Goal: Task Accomplishment & Management: Use online tool/utility

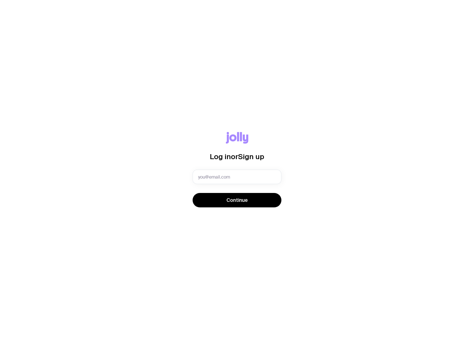
type input "[PERSON_NAME][EMAIL_ADDRESS]"
click at [233, 200] on span "Continue" at bounding box center [236, 200] width 21 height 7
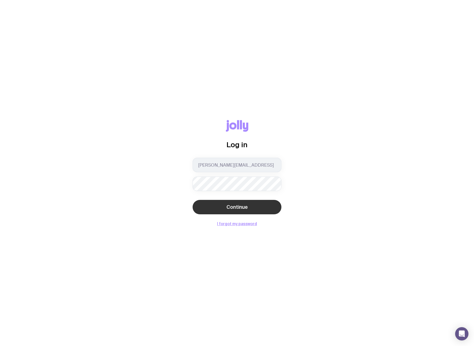
click at [235, 204] on span "Continue" at bounding box center [236, 207] width 21 height 7
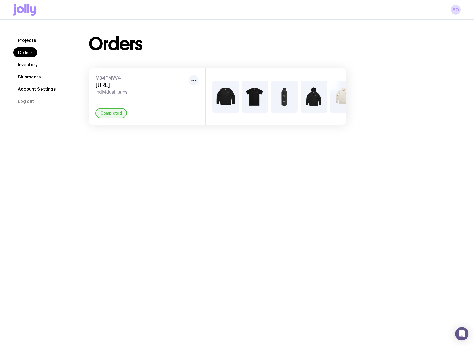
click at [178, 102] on div "M34PMVV4 [URL] Individual Items Completed" at bounding box center [147, 97] width 117 height 56
click at [25, 64] on link "Inventory" at bounding box center [27, 65] width 29 height 10
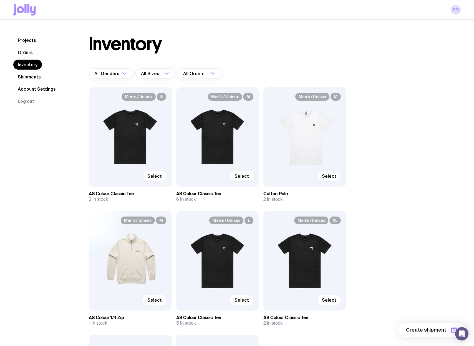
click at [331, 178] on span "Select" at bounding box center [329, 176] width 14 height 6
click at [0, 0] on input "Select" at bounding box center [0, 0] width 0 height 0
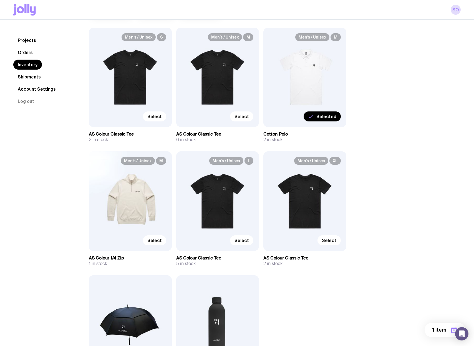
scroll to position [60, 0]
click at [154, 239] on span "Select" at bounding box center [154, 240] width 14 height 6
click at [0, 0] on input "Select" at bounding box center [0, 0] width 0 height 0
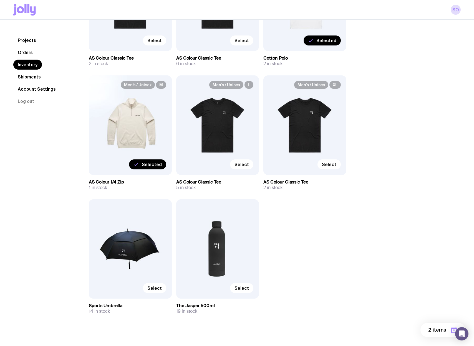
scroll to position [136, 0]
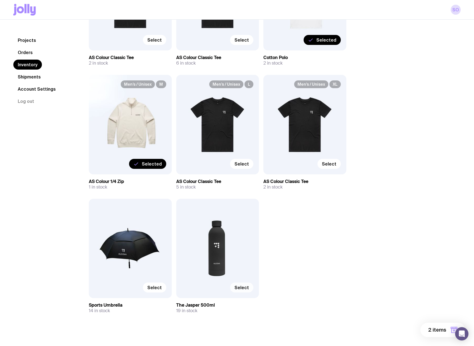
click at [236, 289] on span "Select" at bounding box center [241, 288] width 14 height 6
click at [0, 0] on input "Select" at bounding box center [0, 0] width 0 height 0
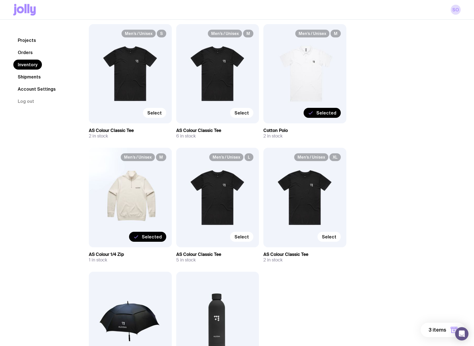
scroll to position [64, 0]
click at [243, 237] on span "Select" at bounding box center [241, 237] width 14 height 6
click at [0, 0] on input "Select" at bounding box center [0, 0] width 0 height 0
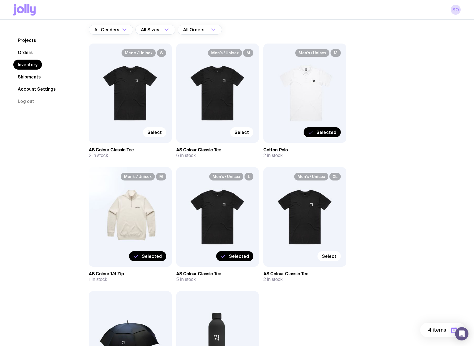
scroll to position [46, 0]
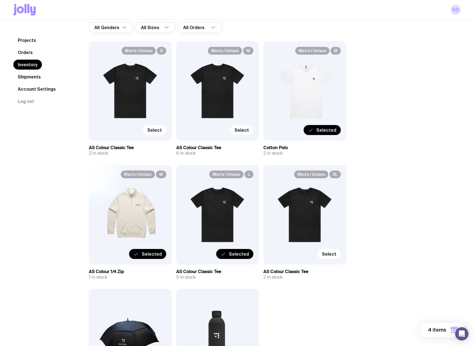
click at [247, 129] on span "Select" at bounding box center [241, 130] width 14 height 6
click at [0, 0] on input "Select" at bounding box center [0, 0] width 0 height 0
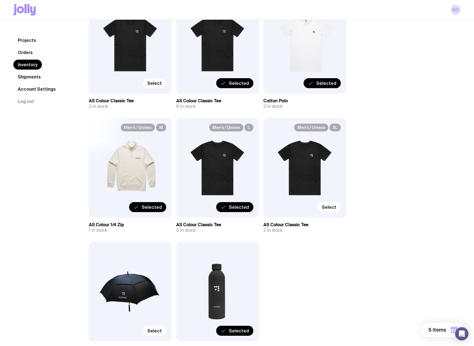
scroll to position [141, 0]
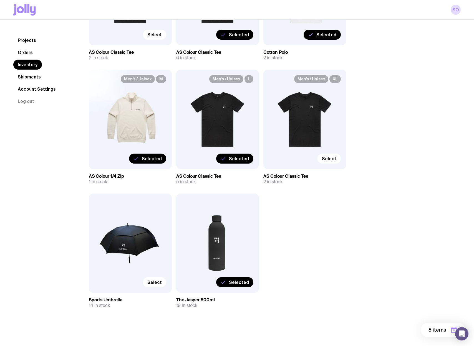
click at [436, 328] on span "5 items" at bounding box center [437, 330] width 18 height 7
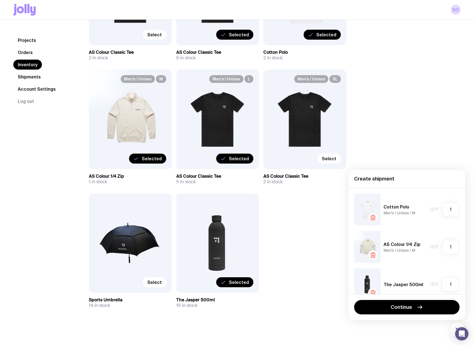
click at [309, 288] on div "Men’s / Unisex S Select AS Colour Classic Tee 2 in stock Men’s / Unisex M Selec…" at bounding box center [217, 138] width 257 height 385
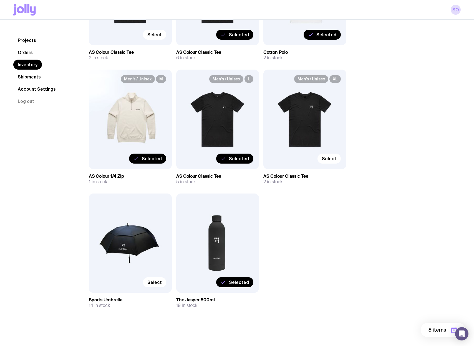
click at [244, 158] on span "Selected" at bounding box center [239, 159] width 20 height 6
click at [0, 0] on input "Selected" at bounding box center [0, 0] width 0 height 0
click at [244, 158] on span "Select" at bounding box center [241, 159] width 14 height 6
click at [0, 0] on input "Select" at bounding box center [0, 0] width 0 height 0
click at [437, 329] on span "5 items" at bounding box center [437, 330] width 18 height 7
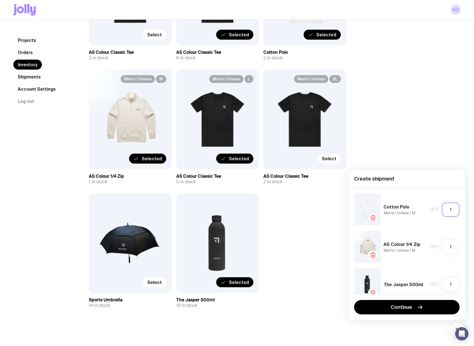
drag, startPoint x: 451, startPoint y: 209, endPoint x: 441, endPoint y: 210, distance: 9.7
click at [442, 210] on input "1" at bounding box center [451, 209] width 18 height 14
type input "2"
click at [421, 225] on div "Cotton Polo Men’s / Unisex / M Qty 2" at bounding box center [406, 210] width 105 height 32
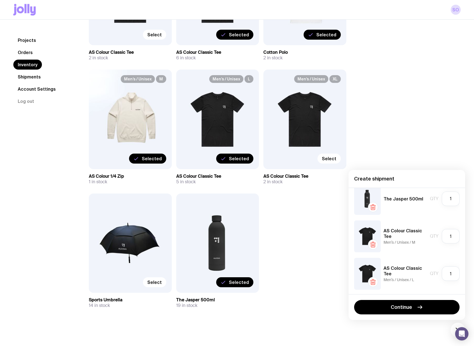
scroll to position [87, 0]
drag, startPoint x: 453, startPoint y: 201, endPoint x: 448, endPoint y: 201, distance: 4.7
click at [448, 201] on input "1" at bounding box center [451, 198] width 18 height 14
type input "1"
type input "5"
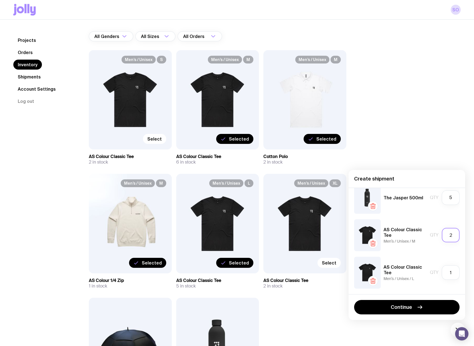
scroll to position [37, 0]
type input "2"
click at [451, 275] on input "1" at bounding box center [451, 272] width 18 height 14
type input "1"
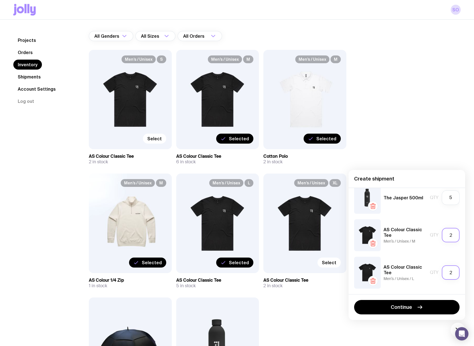
type input "2"
click at [450, 234] on input "2" at bounding box center [451, 235] width 18 height 14
type input "3"
click at [450, 272] on input "2" at bounding box center [451, 272] width 18 height 14
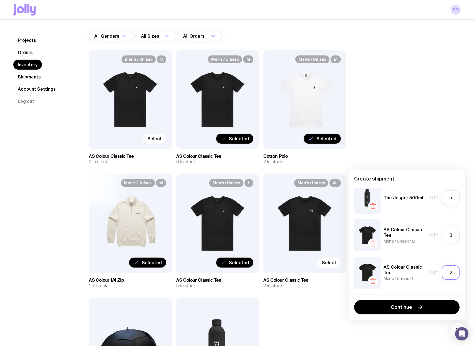
click at [450, 272] on input "2" at bounding box center [451, 272] width 18 height 14
type input "3"
click at [402, 285] on div "AS Colour Classic Tee Men’s / Unisex / L Qty 3" at bounding box center [406, 273] width 105 height 32
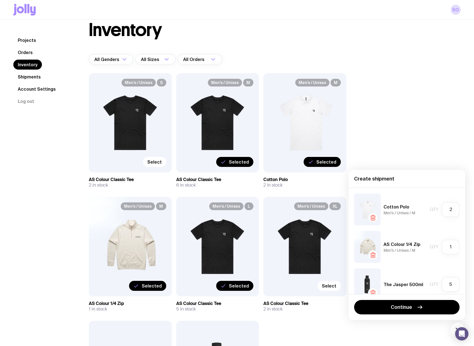
scroll to position [0, 0]
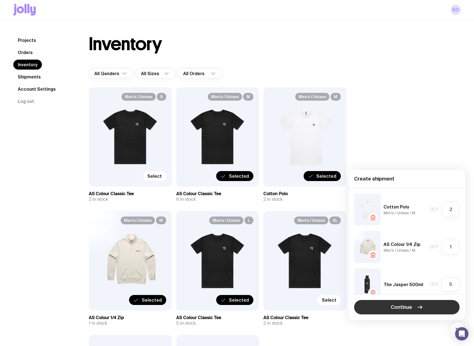
click at [390, 312] on button "Continue" at bounding box center [406, 307] width 105 height 14
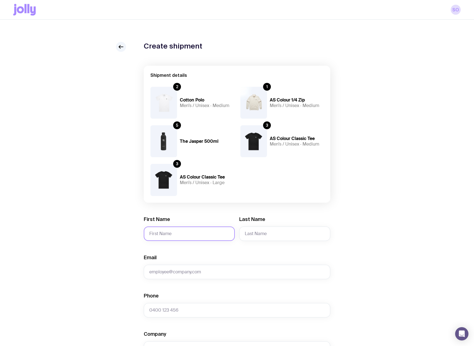
click at [196, 234] on input "First Name" at bounding box center [189, 234] width 91 height 14
click at [96, 281] on div "Create shipment Shipment details 2 Cotton Polo Men’s / Unisex · Medium 1 AS Col…" at bounding box center [236, 291] width 447 height 499
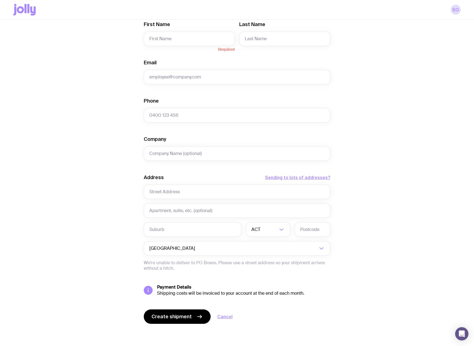
scroll to position [48, 0]
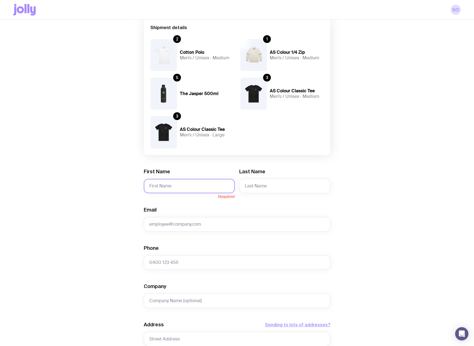
click at [164, 186] on input "First Name" at bounding box center [189, 186] width 91 height 14
type input "[PERSON_NAME]"
type input "[PERSON_NAME][EMAIL_ADDRESS]"
type input "Alcova AI"
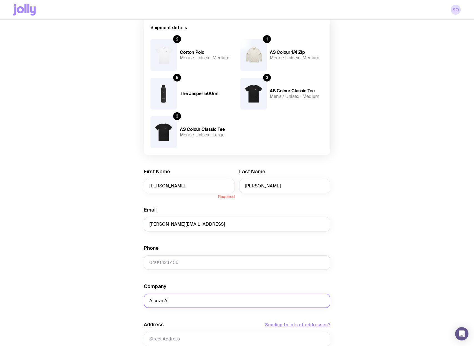
type input "Level [STREET_ADDRESS]"
type input "The Commons"
type input "Collingwood"
type input "3066"
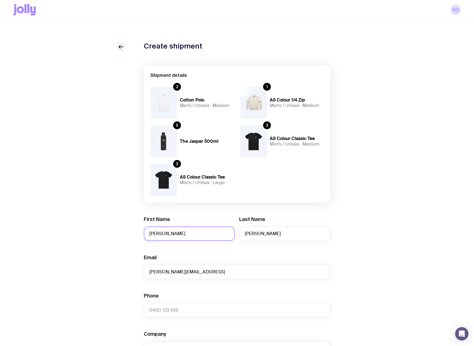
scroll to position [195, 0]
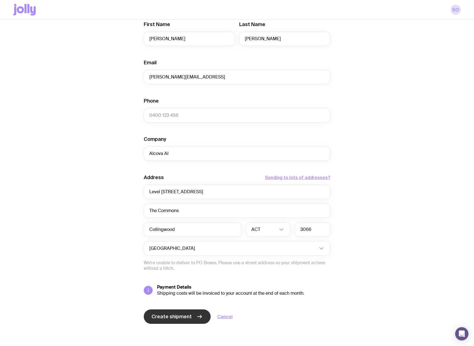
click at [175, 312] on button "Create shipment" at bounding box center [177, 317] width 67 height 14
click at [263, 230] on input "Search for option" at bounding box center [269, 229] width 16 height 14
click at [256, 267] on li "VIC" at bounding box center [268, 268] width 44 height 12
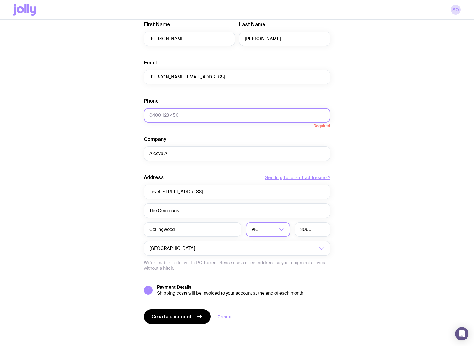
click at [175, 115] on input "Phone" at bounding box center [237, 115] width 186 height 14
type input "0484620604"
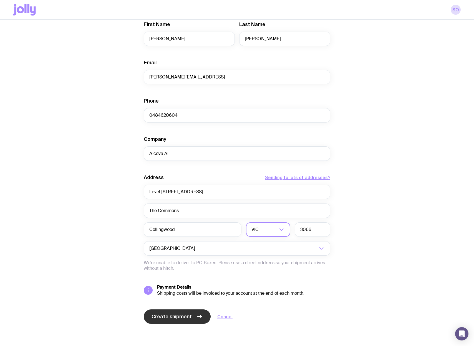
click at [180, 316] on span "Create shipment" at bounding box center [171, 316] width 40 height 7
